Goal: Transaction & Acquisition: Purchase product/service

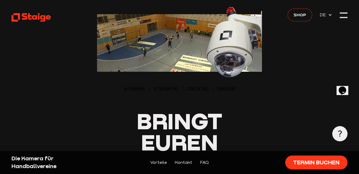
click at [302, 11] on span "Shop" at bounding box center [300, 14] width 13 height 7
click at [293, 12] on link "Shop" at bounding box center [300, 15] width 25 height 13
click at [344, 14] on div at bounding box center [344, 16] width 8 height 8
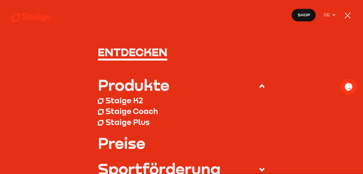
click at [134, 97] on div "Staige K2" at bounding box center [124, 100] width 37 height 10
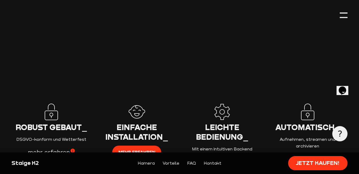
scroll to position [642, 0]
